Goal: Transaction & Acquisition: Purchase product/service

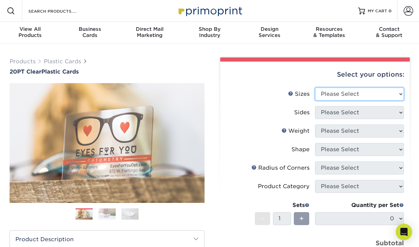
click at [341, 95] on select "Please Select 2" x 3.5" 2.12" x 3.375" 2.5" x 2.5"" at bounding box center [359, 94] width 89 height 13
select select "2.00x3.50"
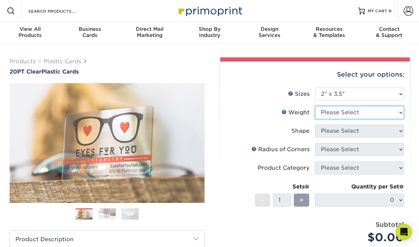
click at [348, 110] on select "Please Select 20PT Clear Plastic 20PT Clear Plastic" at bounding box center [359, 112] width 89 height 13
select select "20PT Clear Plastic"
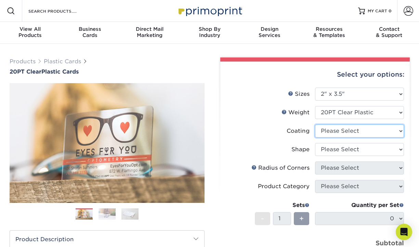
click at [349, 131] on select at bounding box center [359, 131] width 89 height 13
click at [328, 131] on select at bounding box center [359, 131] width 89 height 13
select select "3e7618de-abca-4bda-9f97-8b9129e913d8"
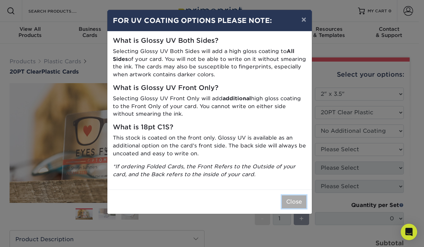
click at [296, 202] on button "Close" at bounding box center [294, 201] width 25 height 13
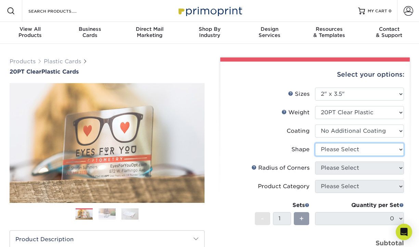
click at [348, 145] on select "Please Select Standard Oval" at bounding box center [359, 149] width 89 height 13
select select "standard"
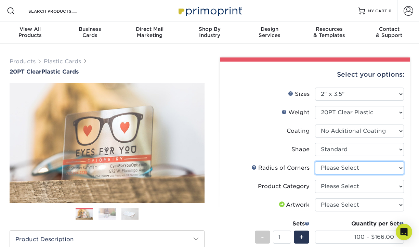
click at [343, 167] on select "Please Select Rounded 1/8" Rounded 1/4"" at bounding box center [359, 168] width 89 height 13
select select "589680c7-ee9a-431b-9d12-d7aeb1386a97"
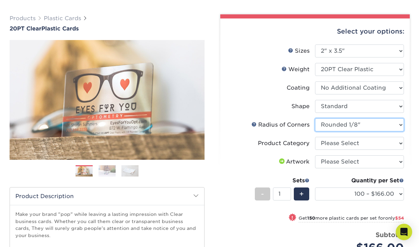
scroll to position [47, 0]
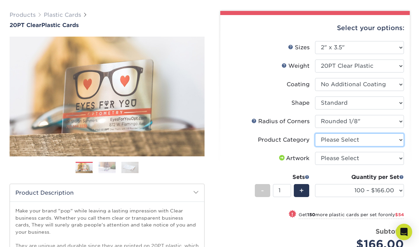
click at [375, 140] on select "Please Select Business Cards" at bounding box center [359, 139] width 89 height 13
select select "3b5148f1-0588-4f88-a218-97bcfdce65c1"
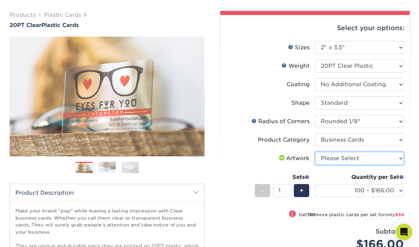
click at [362, 158] on select "Please Select I will upload files I need a design - $100" at bounding box center [359, 158] width 89 height 13
select select "upload"
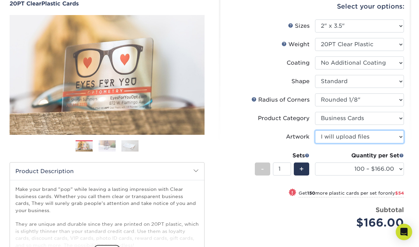
scroll to position [72, 0]
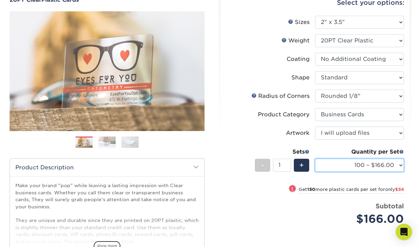
click at [392, 166] on select "100 – $166.00 250 – $220.00 500 – $272.00 1000 – $329.00 2500 – $771.00 5000 – …" at bounding box center [359, 165] width 89 height 13
